Goal: Navigation & Orientation: Find specific page/section

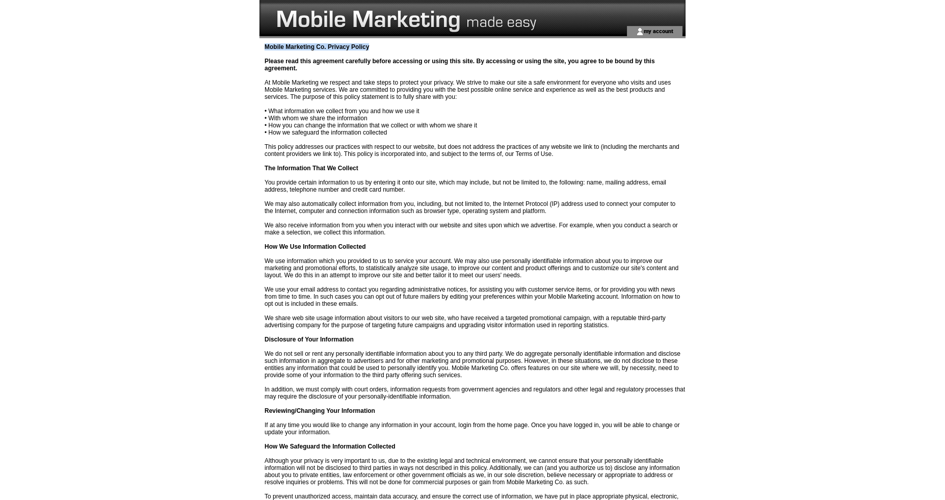
drag, startPoint x: 262, startPoint y: 46, endPoint x: 431, endPoint y: 48, distance: 169.8
click at [431, 48] on div "Mobile Marketing Co. Privacy Policy Please read this agreement carefully before…" at bounding box center [473, 365] width 426 height 654
click at [671, 33] on link "my account" at bounding box center [659, 31] width 30 height 7
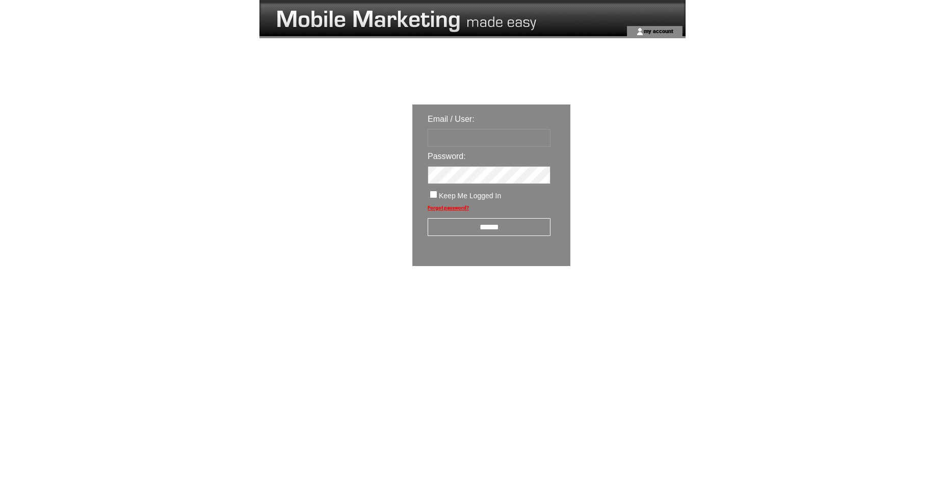
click at [390, 15] on td at bounding box center [425, 13] width 330 height 26
click at [411, 16] on td at bounding box center [425, 13] width 330 height 26
